Goal: Browse casually: Explore the website without a specific task or goal

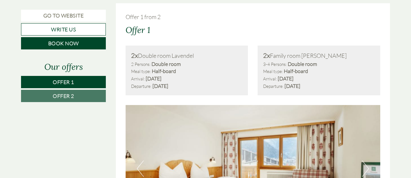
scroll to position [356, 0]
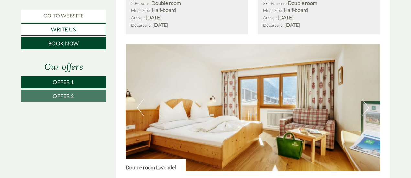
click at [365, 107] on button "Next" at bounding box center [365, 108] width 7 height 16
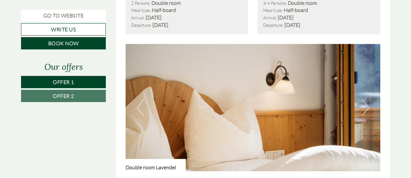
click at [366, 107] on button "Next" at bounding box center [365, 108] width 7 height 16
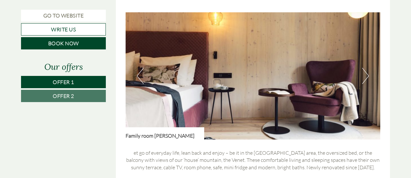
scroll to position [518, 0]
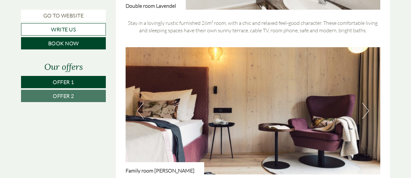
click at [362, 108] on button "Next" at bounding box center [365, 111] width 7 height 16
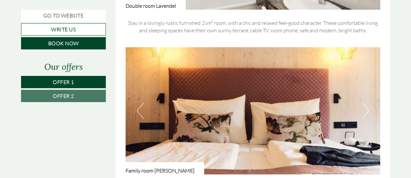
click at [364, 110] on button "Next" at bounding box center [365, 111] width 7 height 16
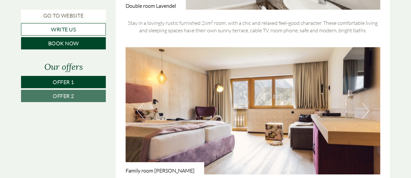
click at [365, 108] on button "Next" at bounding box center [365, 111] width 7 height 16
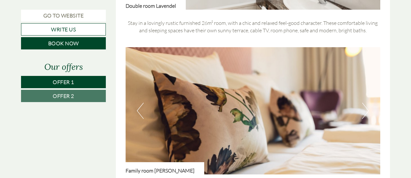
click at [365, 108] on button "Next" at bounding box center [365, 111] width 7 height 16
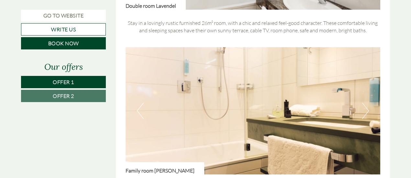
click at [365, 108] on button "Next" at bounding box center [365, 111] width 7 height 16
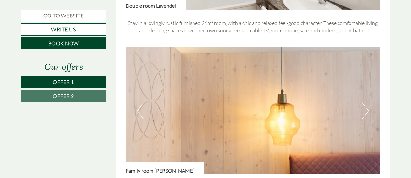
click at [365, 108] on button "Next" at bounding box center [365, 111] width 7 height 16
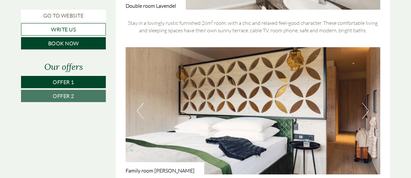
click at [365, 108] on button "Next" at bounding box center [365, 111] width 7 height 16
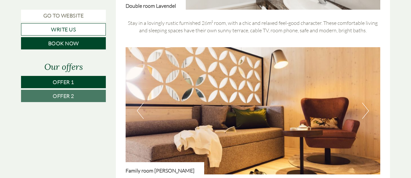
click at [365, 108] on button "Next" at bounding box center [365, 111] width 7 height 16
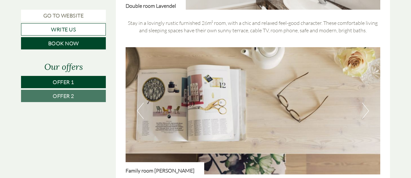
click at [365, 108] on button "Next" at bounding box center [365, 111] width 7 height 16
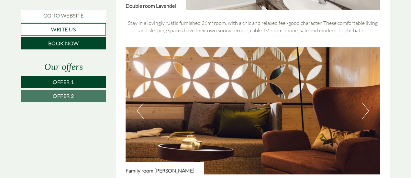
click at [365, 108] on button "Next" at bounding box center [365, 111] width 7 height 16
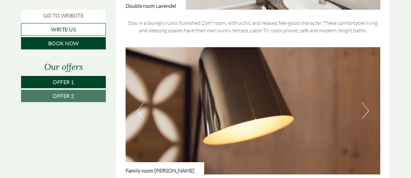
click at [365, 108] on button "Next" at bounding box center [365, 111] width 7 height 16
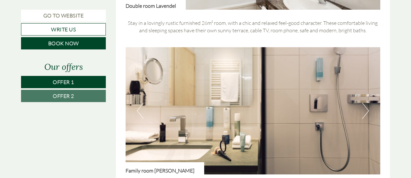
click at [365, 108] on button "Next" at bounding box center [365, 111] width 7 height 16
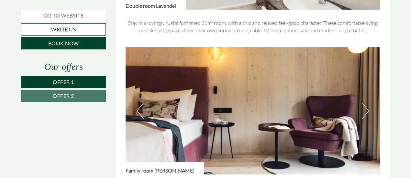
click at [365, 108] on button "Next" at bounding box center [365, 111] width 7 height 16
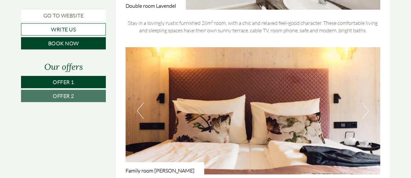
click at [365, 108] on button "Next" at bounding box center [365, 111] width 7 height 16
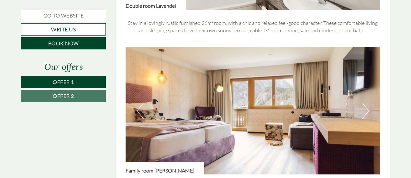
click at [365, 108] on button "Next" at bounding box center [365, 111] width 7 height 16
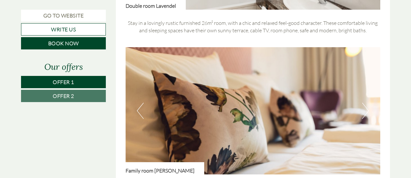
click at [365, 108] on button "Next" at bounding box center [365, 111] width 7 height 16
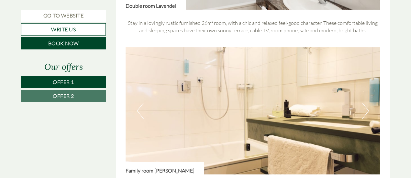
click at [365, 108] on button "Next" at bounding box center [365, 111] width 7 height 16
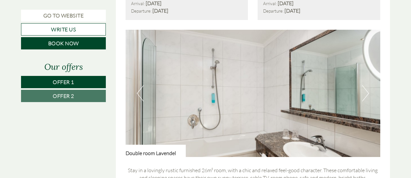
scroll to position [356, 0]
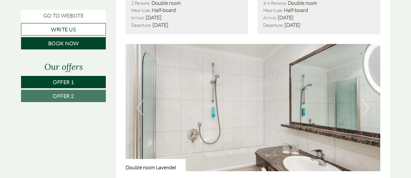
click at [366, 106] on button "Next" at bounding box center [365, 108] width 7 height 16
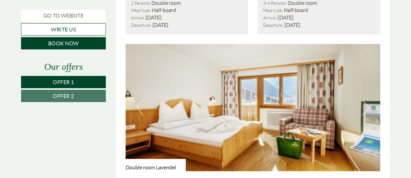
click at [366, 106] on button "Next" at bounding box center [365, 108] width 7 height 16
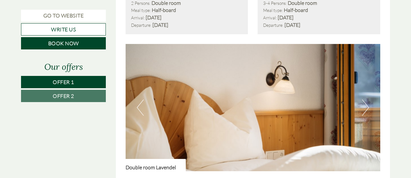
click at [366, 106] on button "Next" at bounding box center [365, 108] width 7 height 16
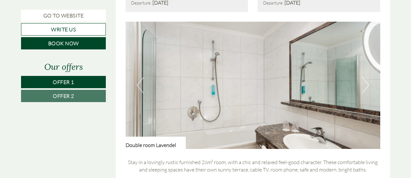
scroll to position [388, 0]
